Goal: Transaction & Acquisition: Purchase product/service

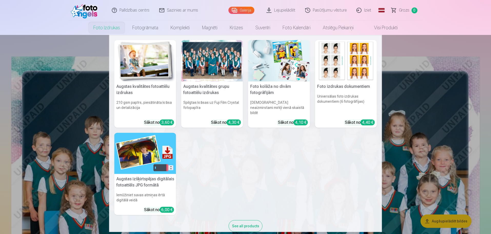
click at [111, 26] on link "Foto izdrukas" at bounding box center [106, 28] width 39 height 14
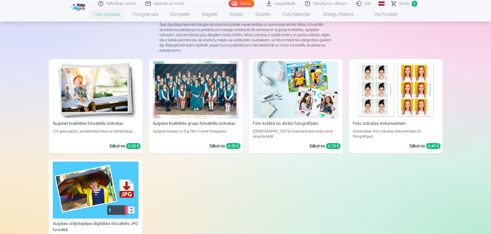
scroll to position [51, 0]
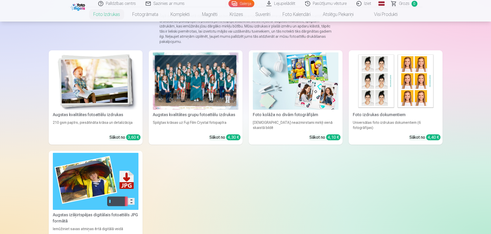
click at [233, 136] on div "4,30 €" at bounding box center [233, 137] width 14 height 6
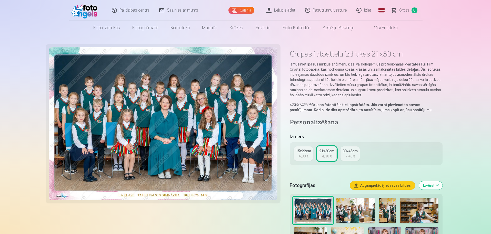
click at [303, 155] on div "4,30 €" at bounding box center [304, 155] width 10 height 5
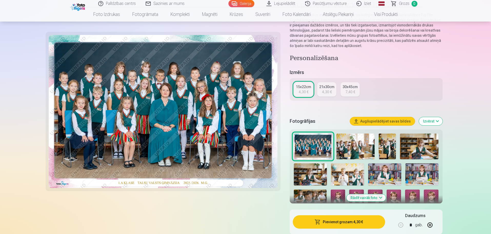
scroll to position [51, 0]
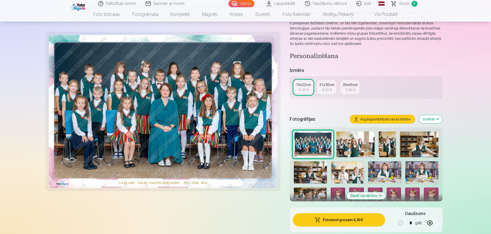
click at [343, 220] on button "Pievienot grozam : 4,30 €" at bounding box center [339, 219] width 92 height 13
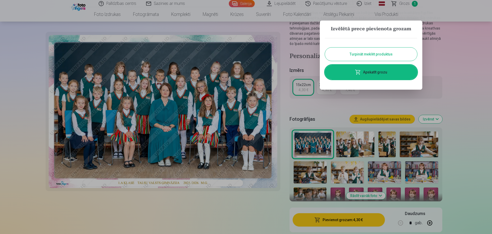
click at [363, 53] on button "Turpināt meklēt produktus" at bounding box center [371, 53] width 92 height 13
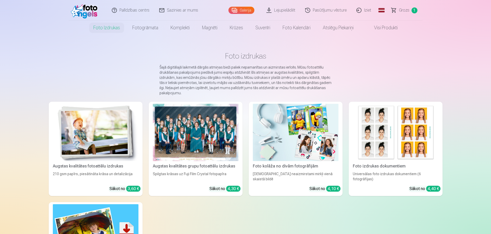
click at [109, 139] on img at bounding box center [96, 132] width 86 height 57
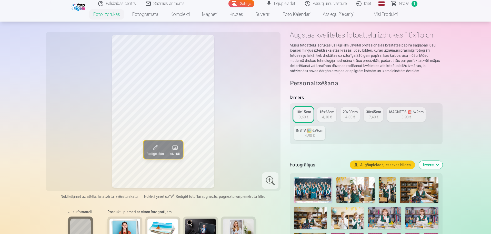
scroll to position [51, 0]
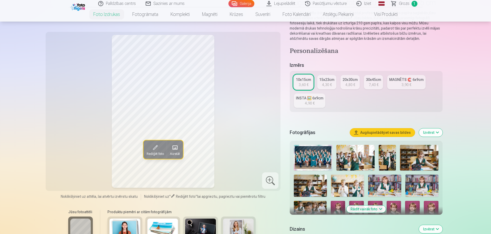
click at [359, 158] on img at bounding box center [355, 158] width 38 height 26
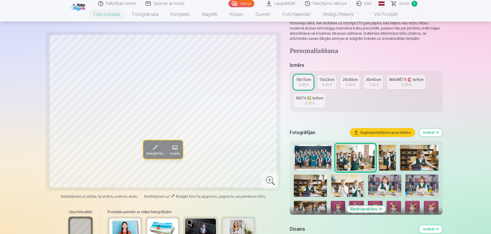
click at [392, 159] on img at bounding box center [387, 158] width 17 height 26
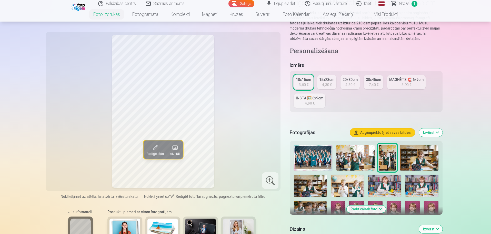
click at [417, 160] on img at bounding box center [419, 158] width 38 height 26
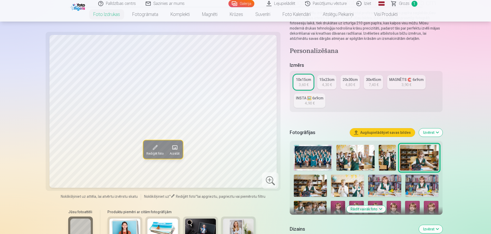
click at [317, 180] on img at bounding box center [310, 185] width 33 height 22
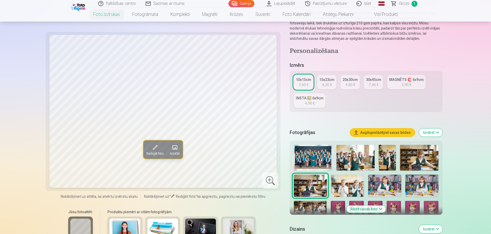
click at [342, 184] on img at bounding box center [347, 185] width 33 height 22
click at [383, 185] on img at bounding box center [384, 185] width 33 height 22
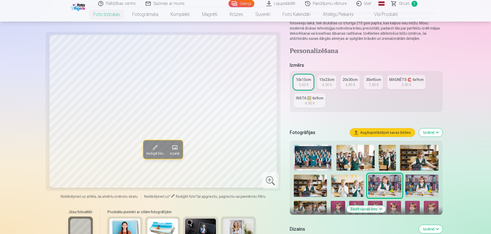
click at [425, 184] on img at bounding box center [421, 185] width 33 height 22
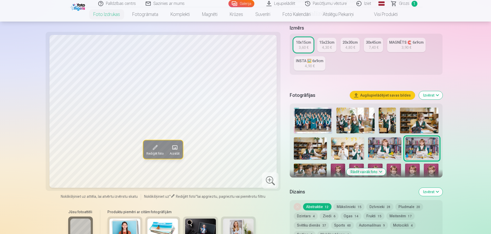
scroll to position [103, 0]
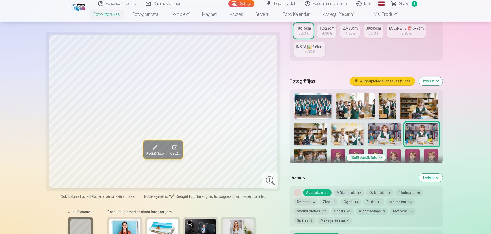
click at [311, 158] on img at bounding box center [310, 160] width 33 height 22
click at [340, 157] on img at bounding box center [338, 160] width 15 height 22
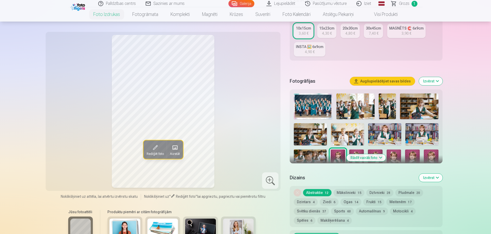
click at [355, 152] on img at bounding box center [356, 160] width 15 height 22
click at [381, 152] on img at bounding box center [375, 160] width 15 height 22
click at [396, 152] on img at bounding box center [394, 160] width 15 height 22
click at [414, 155] on img at bounding box center [412, 160] width 15 height 22
click at [433, 155] on img at bounding box center [431, 160] width 15 height 22
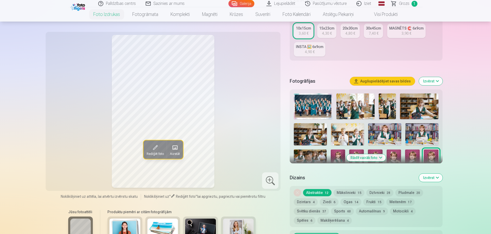
click at [423, 131] on img at bounding box center [421, 134] width 33 height 22
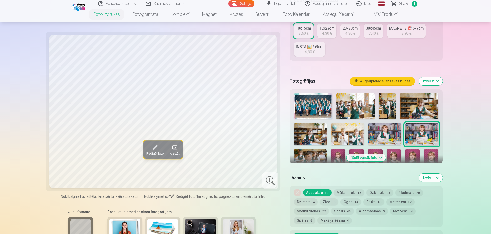
click at [394, 135] on img at bounding box center [384, 134] width 33 height 22
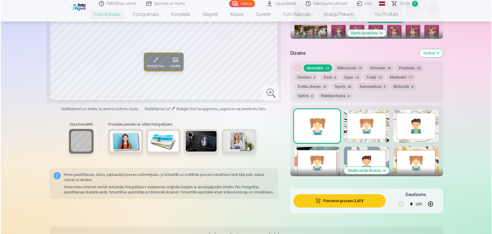
scroll to position [231, 0]
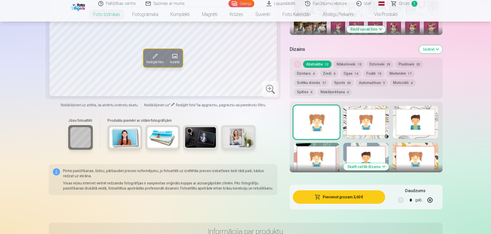
click at [335, 197] on button "Pievienot grozam : 3,60 €" at bounding box center [339, 196] width 92 height 13
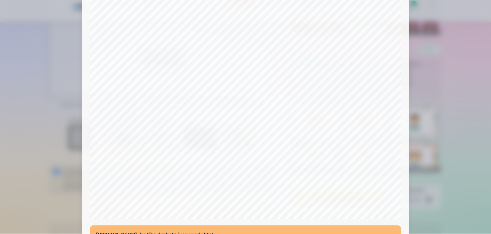
scroll to position [136, 0]
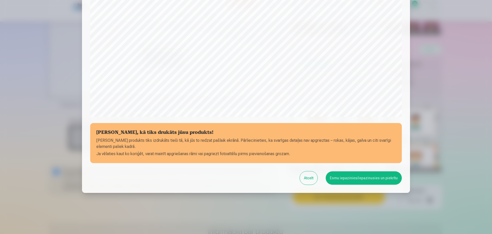
click at [352, 175] on button "Esmu iepazinies/iepazinusies un piekrītu" at bounding box center [364, 177] width 76 height 13
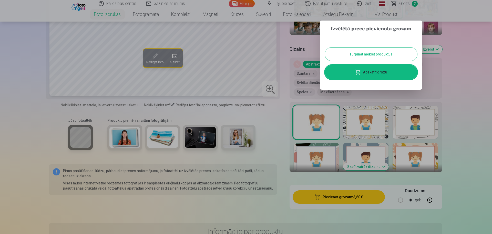
click at [362, 54] on button "Turpināt meklēt produktus" at bounding box center [371, 53] width 92 height 13
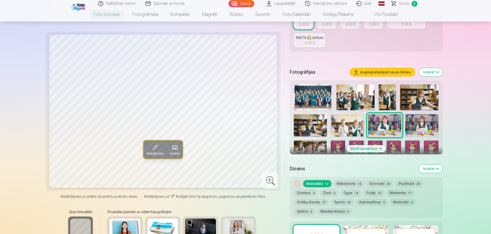
scroll to position [103, 0]
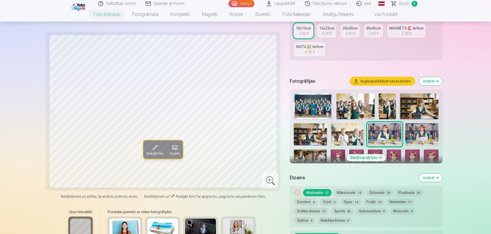
click at [437, 81] on button "Izvērst" at bounding box center [431, 81] width 24 height 8
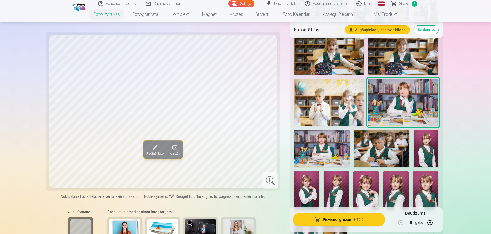
scroll to position [282, 0]
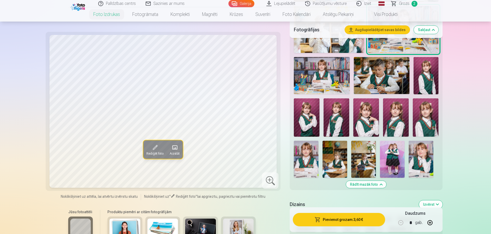
click at [398, 158] on img at bounding box center [392, 159] width 25 height 37
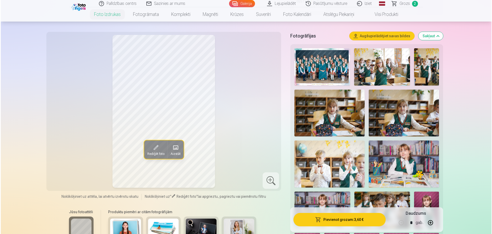
scroll to position [180, 0]
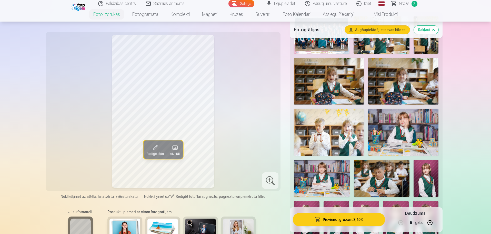
click at [338, 219] on button "Pievienot grozam : 3,60 €" at bounding box center [339, 219] width 92 height 13
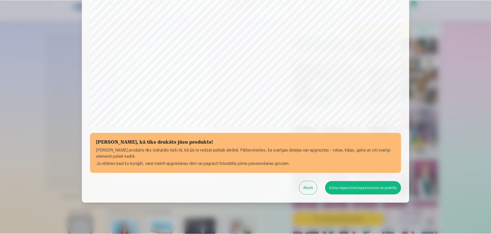
scroll to position [136, 0]
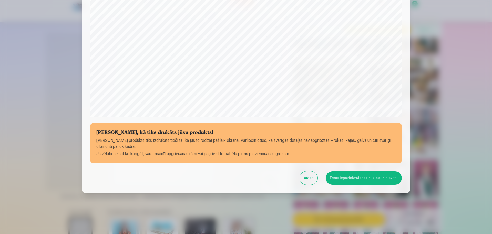
click at [353, 179] on button "Esmu iepazinies/iepazinusies un piekrītu" at bounding box center [364, 177] width 76 height 13
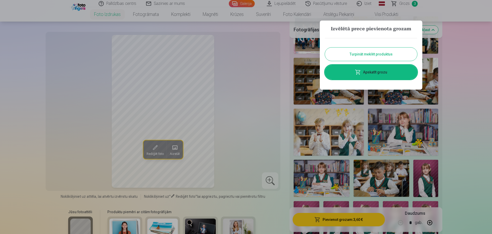
click at [454, 73] on div at bounding box center [246, 117] width 492 height 234
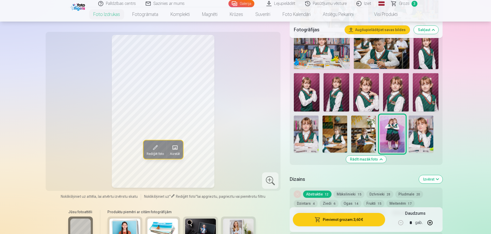
scroll to position [308, 0]
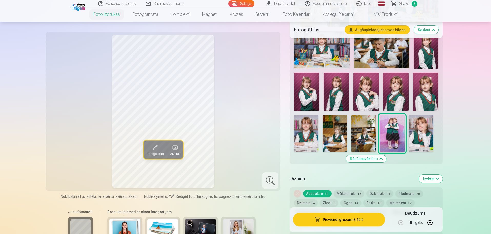
click at [423, 128] on img at bounding box center [421, 133] width 25 height 37
click at [396, 137] on img at bounding box center [392, 133] width 25 height 37
click at [363, 133] on img at bounding box center [363, 133] width 25 height 37
click at [350, 134] on div at bounding box center [366, 20] width 148 height 268
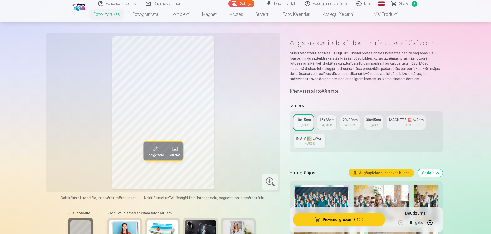
scroll to position [0, 0]
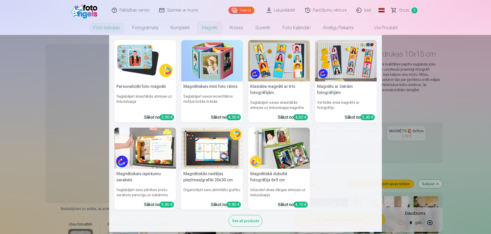
click at [206, 28] on link "Magnēti" at bounding box center [210, 28] width 28 height 14
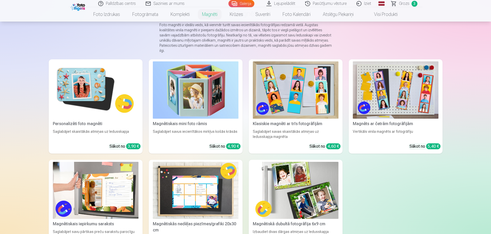
scroll to position [51, 0]
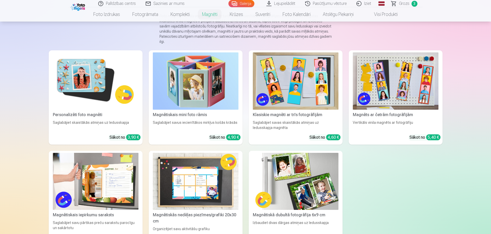
click at [108, 99] on img at bounding box center [96, 80] width 86 height 57
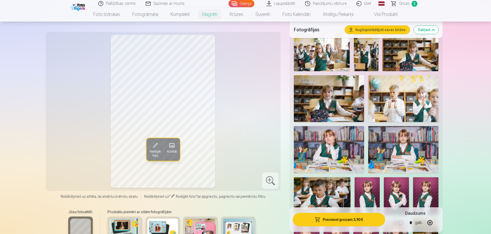
scroll to position [256, 0]
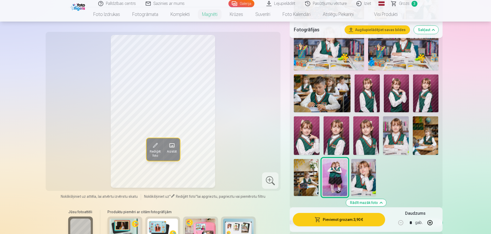
click at [395, 96] on img at bounding box center [396, 93] width 25 height 38
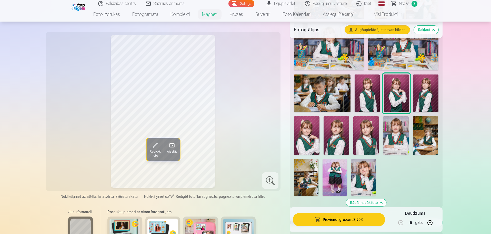
click at [426, 93] on img at bounding box center [425, 93] width 25 height 38
click at [309, 132] on img at bounding box center [307, 135] width 26 height 38
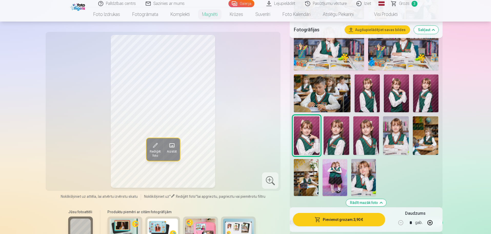
click at [399, 92] on img at bounding box center [396, 93] width 25 height 38
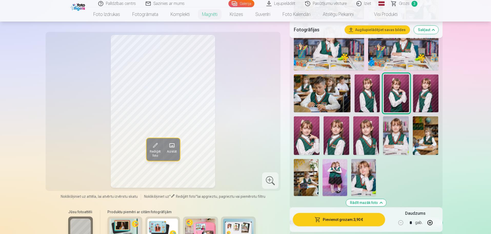
click at [308, 136] on img at bounding box center [307, 135] width 26 height 38
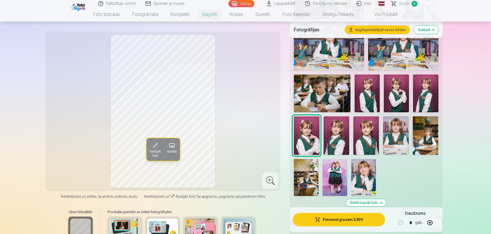
click at [336, 134] on img at bounding box center [337, 135] width 26 height 38
click at [360, 134] on img at bounding box center [366, 135] width 26 height 38
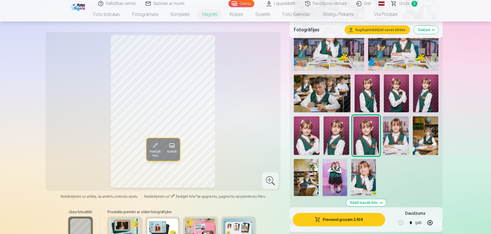
click at [334, 135] on img at bounding box center [337, 135] width 26 height 38
click at [311, 129] on img at bounding box center [307, 135] width 26 height 38
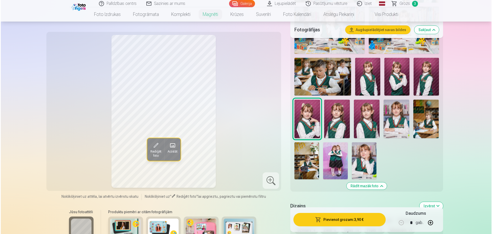
scroll to position [282, 0]
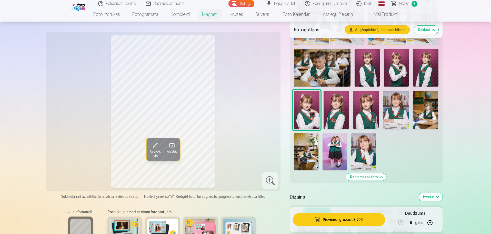
click at [430, 223] on button "button" at bounding box center [430, 222] width 12 height 12
type input "*"
click at [341, 218] on button "Pievienot grozam : 11,70 €" at bounding box center [339, 219] width 92 height 13
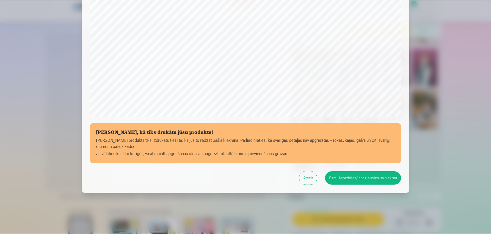
scroll to position [136, 0]
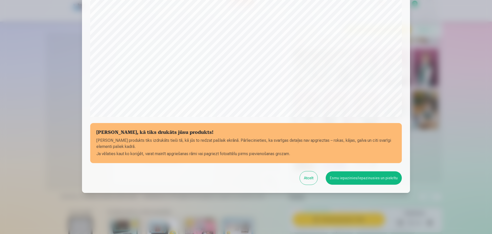
click at [342, 174] on button "Esmu iepazinies/iepazinusies un piekrītu" at bounding box center [364, 177] width 76 height 13
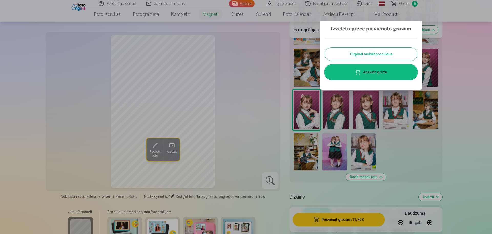
click at [154, 154] on div at bounding box center [246, 117] width 492 height 234
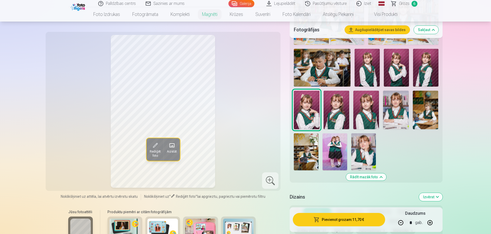
click at [157, 156] on span "Rediģēt foto" at bounding box center [155, 153] width 11 height 8
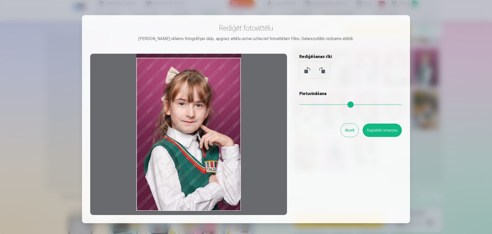
drag, startPoint x: 212, startPoint y: 168, endPoint x: 211, endPoint y: 156, distance: 11.6
click at [211, 156] on div at bounding box center [188, 134] width 197 height 161
drag, startPoint x: 182, startPoint y: 59, endPoint x: 184, endPoint y: 52, distance: 7.5
click at [184, 52] on div "Rediģēt fotoattēlu [PERSON_NAME] vēlamo fotogrāfijas daļu, apgriez attēlu un/va…" at bounding box center [246, 118] width 312 height 191
drag, startPoint x: 184, startPoint y: 70, endPoint x: 186, endPoint y: 58, distance: 12.5
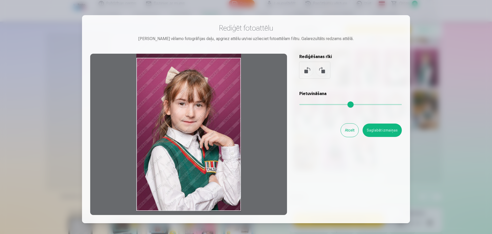
click at [186, 58] on div at bounding box center [188, 134] width 197 height 161
drag, startPoint x: 189, startPoint y: 70, endPoint x: 195, endPoint y: 60, distance: 11.8
click at [195, 62] on div at bounding box center [188, 134] width 197 height 161
drag, startPoint x: 197, startPoint y: 89, endPoint x: 201, endPoint y: 68, distance: 21.4
click at [201, 70] on div at bounding box center [188, 134] width 197 height 161
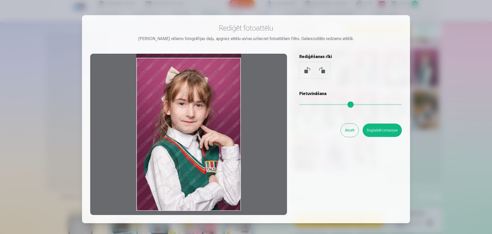
click at [350, 129] on button "Atcelt" at bounding box center [350, 129] width 18 height 13
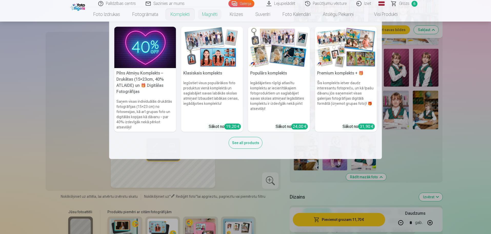
click at [175, 12] on link "Komplekti" at bounding box center [180, 14] width 32 height 14
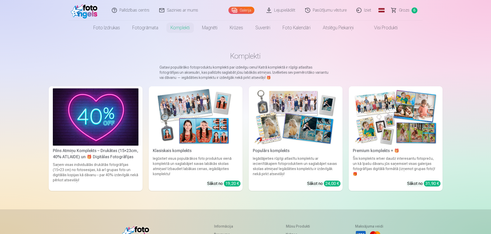
click at [283, 9] on link "Lejupielādēt" at bounding box center [281, 10] width 39 height 21
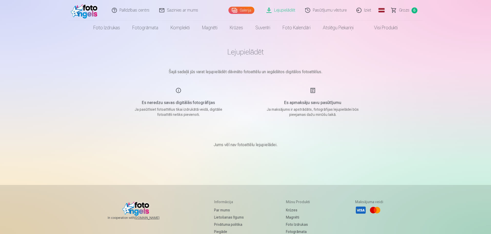
click at [124, 8] on link "Palīdzības centrs" at bounding box center [130, 10] width 47 height 21
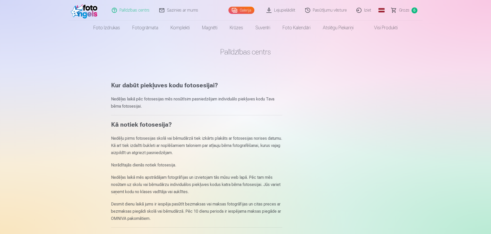
click at [285, 9] on link "Lejupielādēt" at bounding box center [281, 10] width 39 height 21
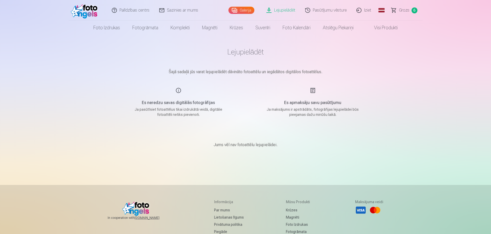
click at [246, 9] on link "Galerija" at bounding box center [242, 10] width 26 height 7
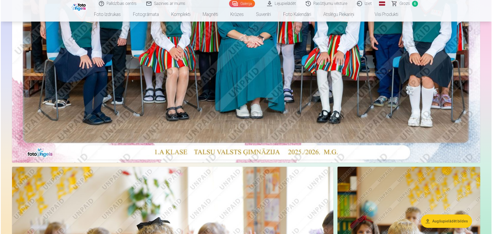
scroll to position [231, 0]
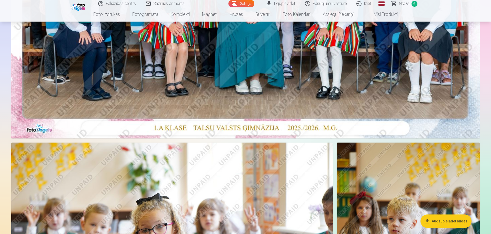
click at [444, 220] on button "Augšupielādēt bildes" at bounding box center [446, 220] width 51 height 13
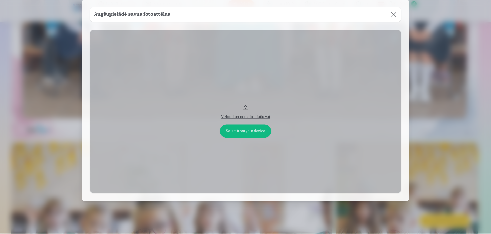
scroll to position [35, 0]
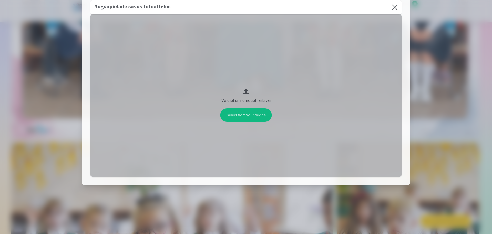
click at [394, 5] on button at bounding box center [395, 7] width 14 height 14
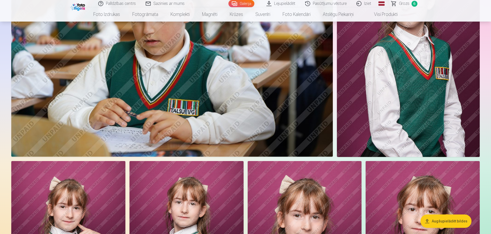
scroll to position [2334, 0]
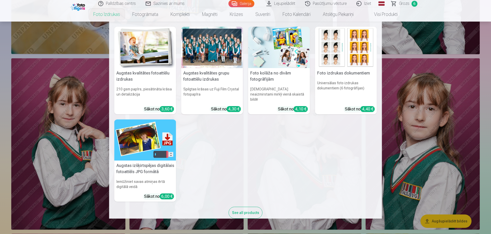
click at [98, 15] on link "Foto izdrukas" at bounding box center [106, 14] width 39 height 14
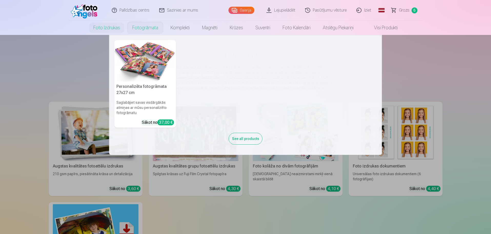
click at [137, 25] on link "Fotogrāmata" at bounding box center [145, 28] width 38 height 14
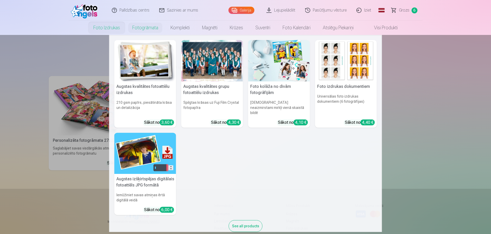
click at [112, 27] on link "Foto izdrukas" at bounding box center [106, 28] width 39 height 14
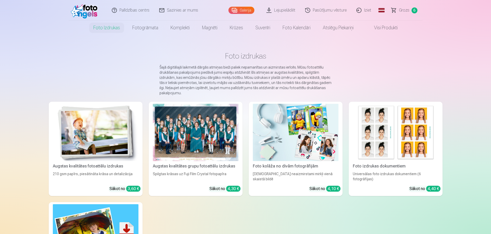
click at [114, 115] on img at bounding box center [96, 132] width 86 height 57
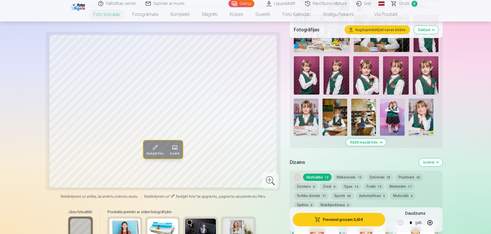
scroll to position [333, 0]
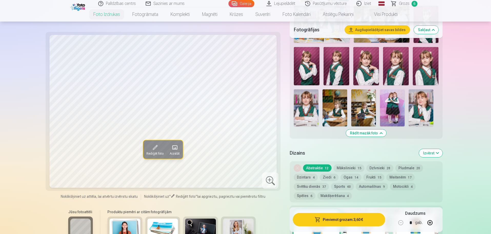
click at [366, 118] on img at bounding box center [363, 107] width 25 height 37
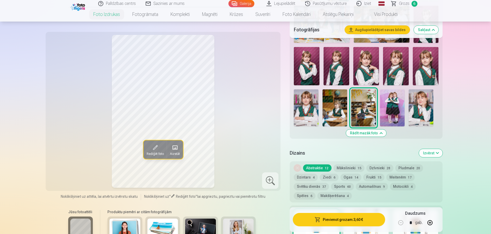
click at [339, 115] on img at bounding box center [335, 107] width 25 height 37
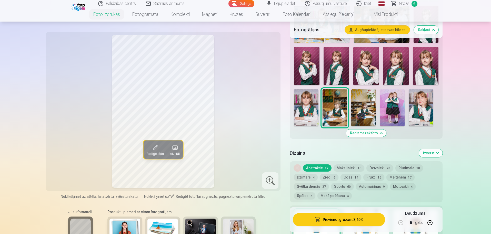
click at [359, 113] on img at bounding box center [363, 107] width 25 height 37
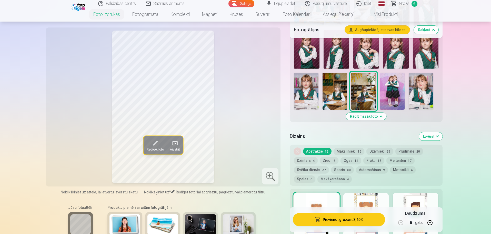
scroll to position [359, 0]
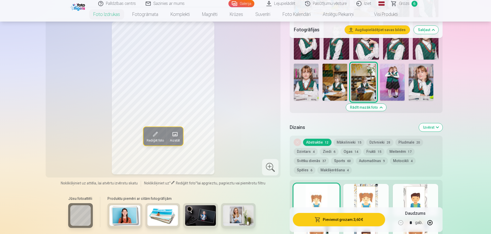
click at [336, 95] on img at bounding box center [335, 82] width 25 height 37
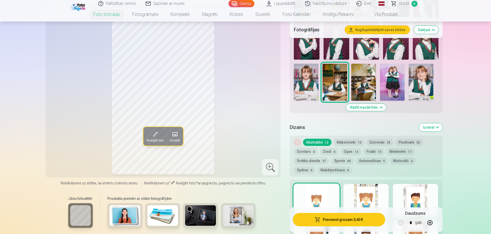
click at [359, 87] on img at bounding box center [363, 82] width 25 height 37
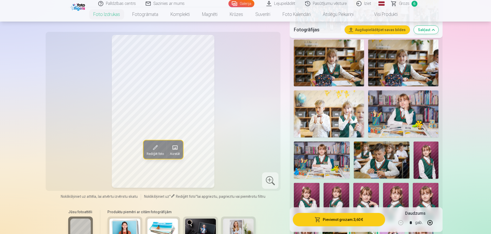
scroll to position [180, 0]
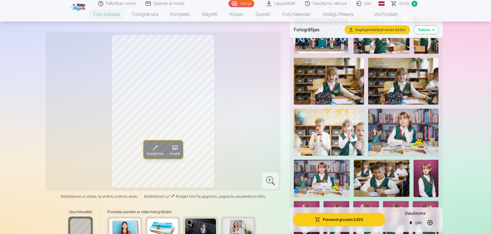
click at [344, 90] on img at bounding box center [329, 81] width 70 height 47
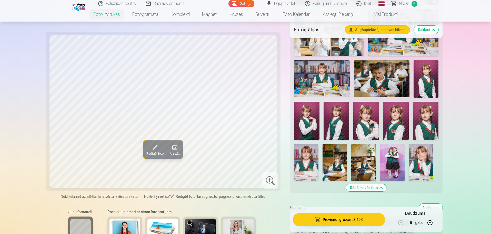
scroll to position [333, 0]
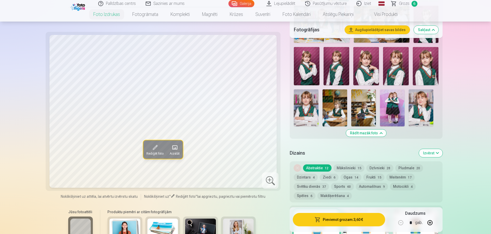
click at [361, 111] on img at bounding box center [363, 107] width 25 height 37
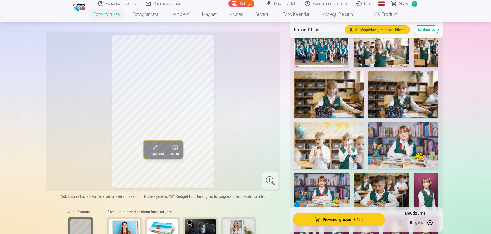
scroll to position [154, 0]
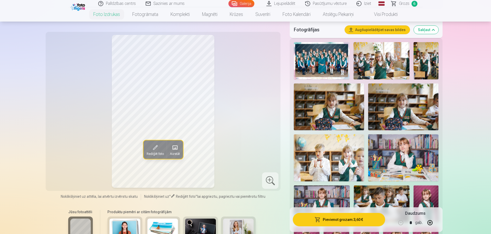
click at [389, 112] on img at bounding box center [403, 106] width 70 height 47
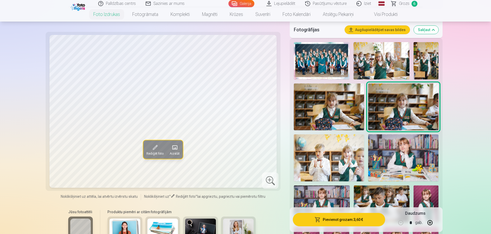
click at [330, 109] on img at bounding box center [329, 106] width 70 height 47
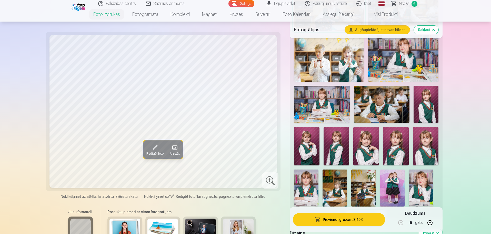
scroll to position [282, 0]
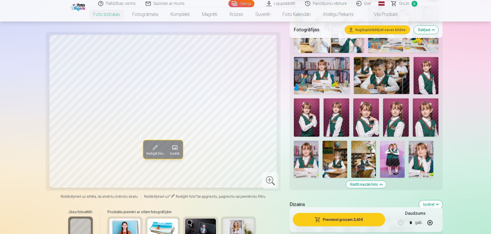
click at [362, 166] on img at bounding box center [363, 159] width 25 height 37
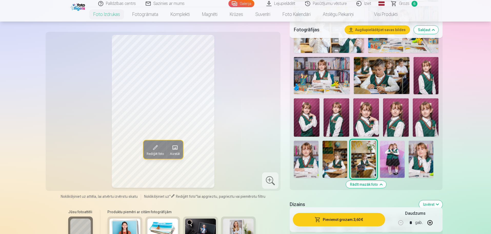
click at [155, 152] on span "Rediģēt foto" at bounding box center [154, 153] width 17 height 4
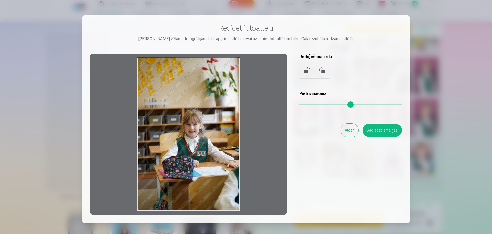
drag, startPoint x: 204, startPoint y: 183, endPoint x: 205, endPoint y: 162, distance: 20.3
click at [205, 162] on div at bounding box center [188, 134] width 197 height 161
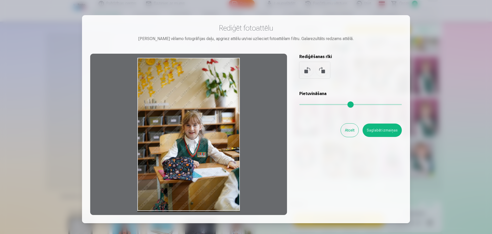
drag, startPoint x: 226, startPoint y: 176, endPoint x: 216, endPoint y: 204, distance: 29.6
click at [216, 204] on div at bounding box center [188, 134] width 197 height 161
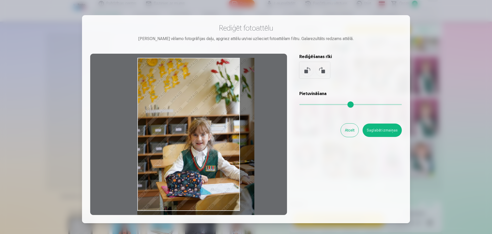
type input "*"
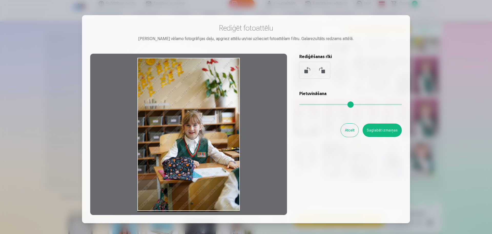
drag, startPoint x: 301, startPoint y: 104, endPoint x: 296, endPoint y: 100, distance: 6.7
click at [300, 104] on input "range" at bounding box center [351, 104] width 103 height 1
click at [351, 132] on button "Atcelt" at bounding box center [350, 129] width 18 height 13
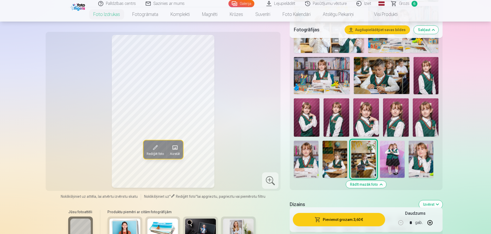
click at [334, 161] on img at bounding box center [335, 159] width 25 height 37
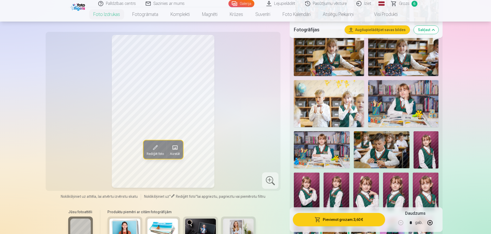
scroll to position [180, 0]
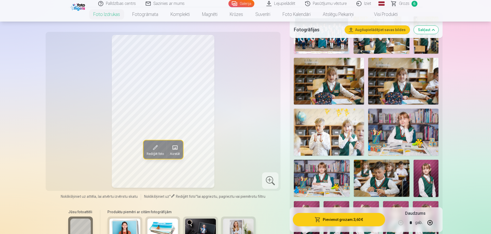
click at [320, 91] on img at bounding box center [329, 81] width 70 height 47
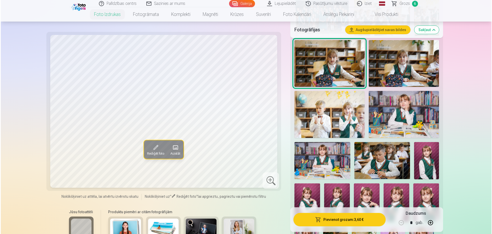
scroll to position [231, 0]
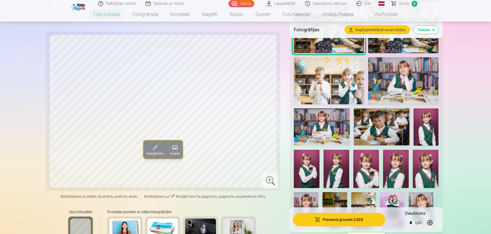
click at [341, 221] on button "Pievienot grozam : 3,60 €" at bounding box center [339, 219] width 92 height 13
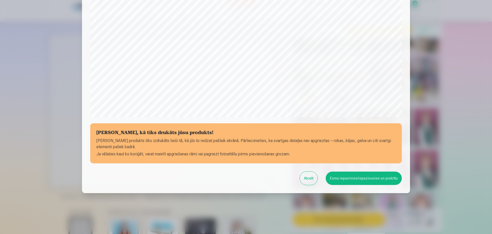
scroll to position [136, 0]
click at [351, 180] on button "Esmu iepazinies/iepazinusies un piekrītu" at bounding box center [364, 177] width 76 height 13
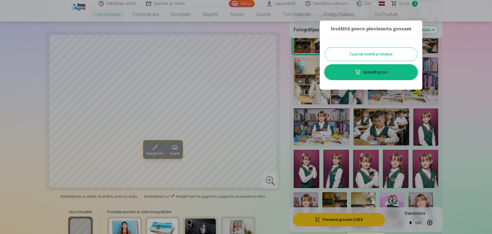
click at [384, 69] on link "Apskatīt grozu" at bounding box center [371, 72] width 92 height 14
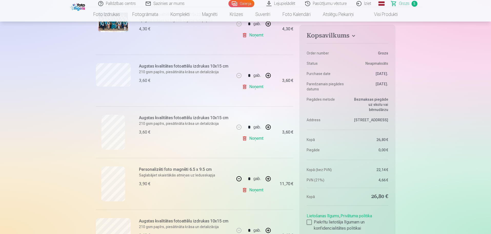
scroll to position [154, 0]
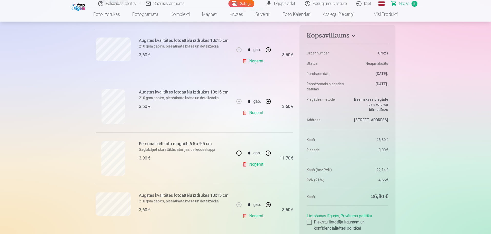
click at [269, 49] on button "button" at bounding box center [268, 50] width 12 height 12
type input "*"
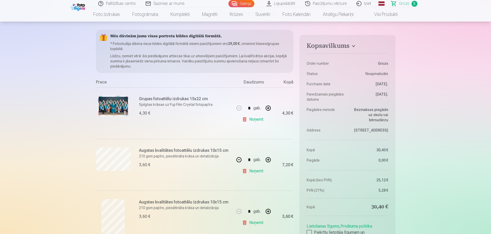
scroll to position [103, 0]
